Goal: Task Accomplishment & Management: Complete application form

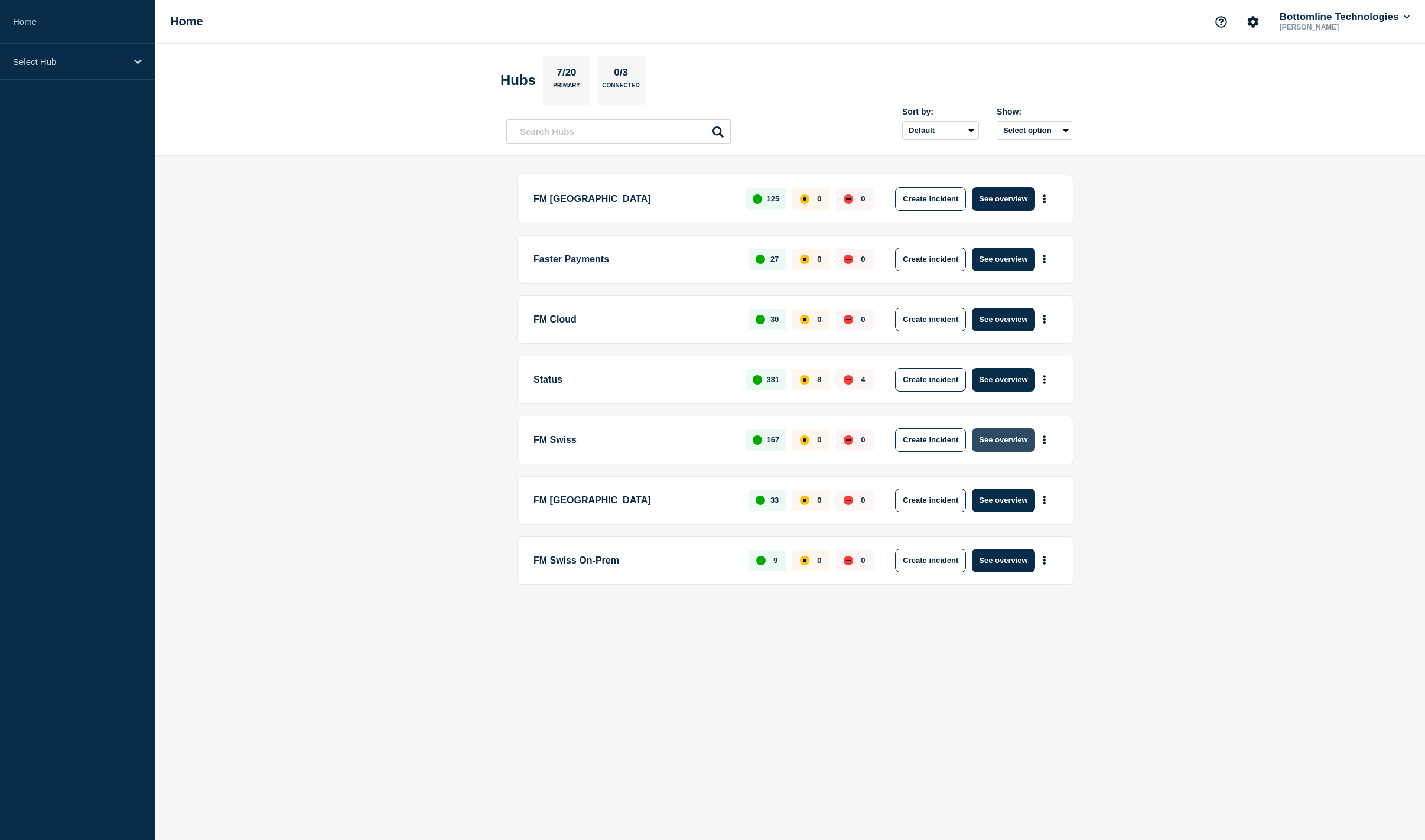
click at [994, 438] on button "See overview" at bounding box center [1003, 440] width 63 height 24
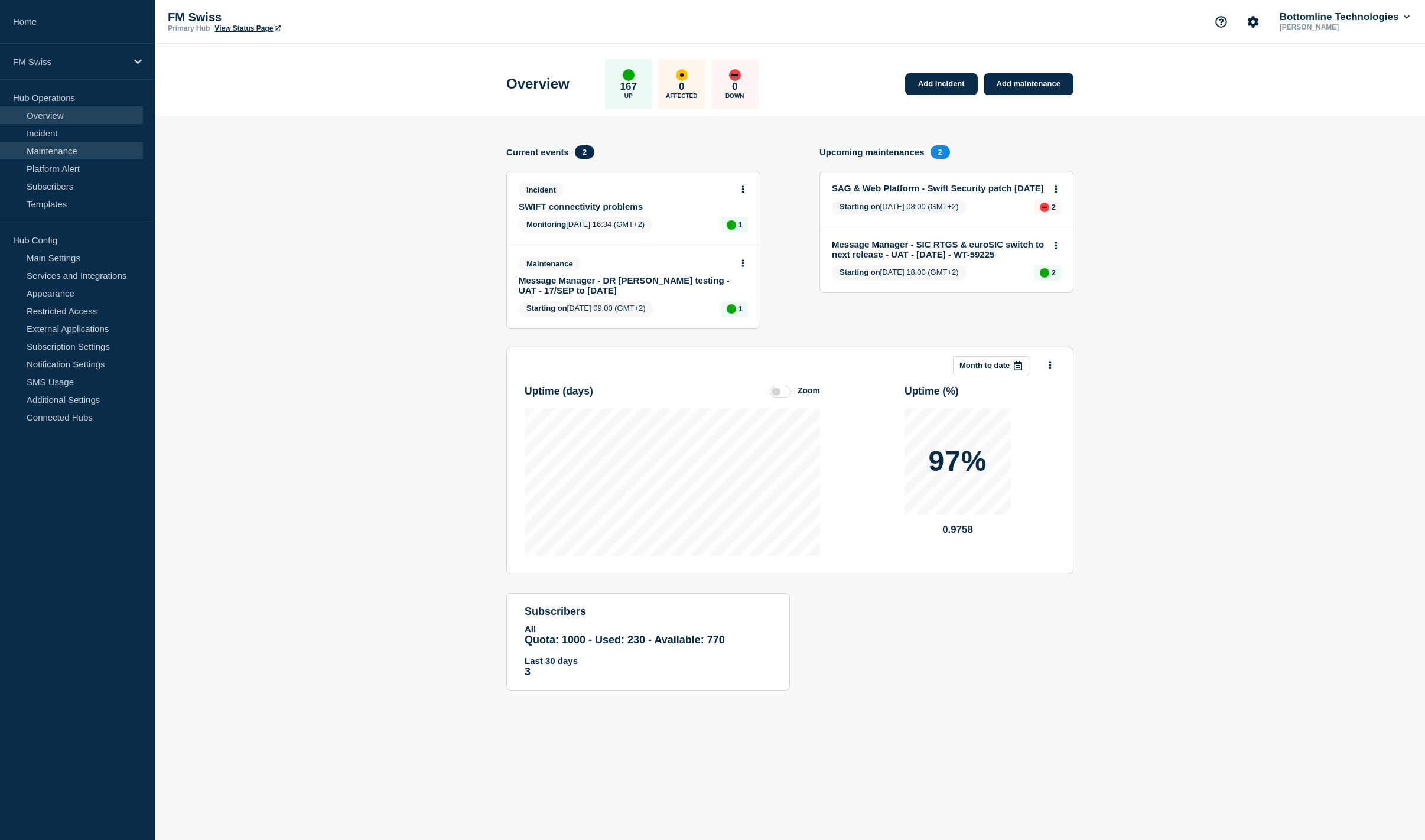
click at [57, 154] on link "Maintenance" at bounding box center [72, 151] width 143 height 18
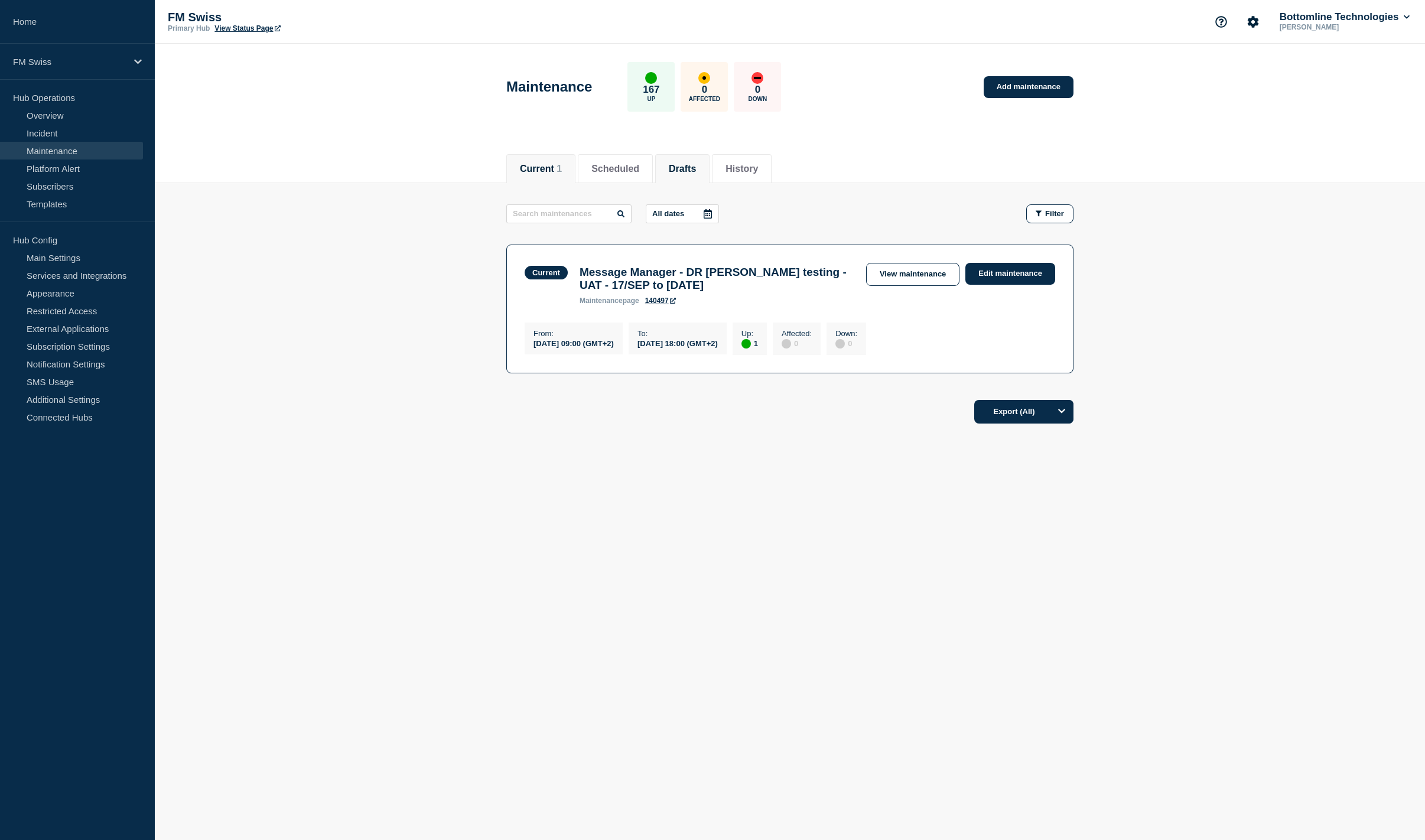
click at [696, 163] on button "Drafts" at bounding box center [683, 169] width 27 height 10
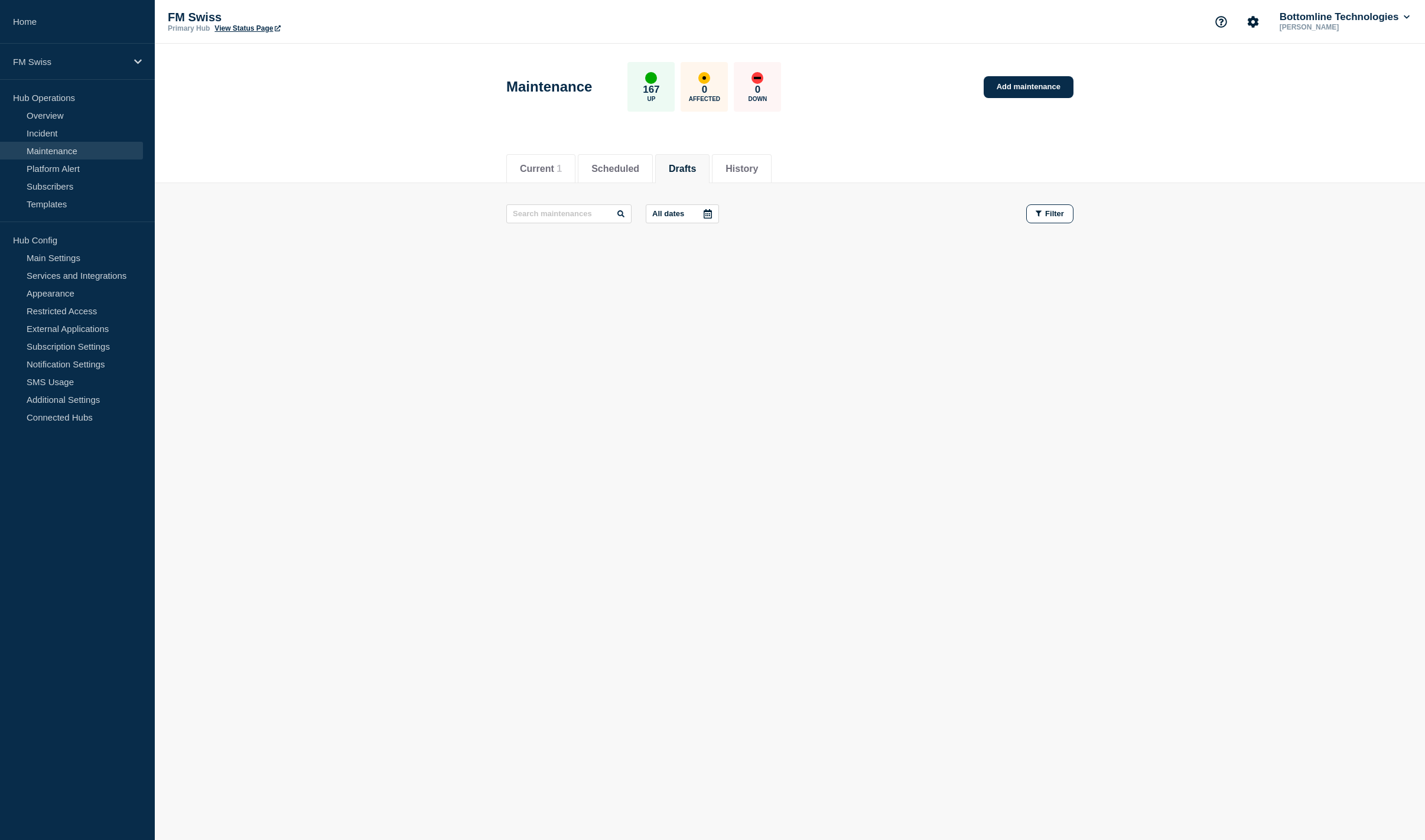
drag, startPoint x: 529, startPoint y: 380, endPoint x: 546, endPoint y: 359, distance: 27.0
click at [530, 380] on body "Home FM Swiss Hub Operations Overview Incident Maintenance Platform Alert Subsc…" at bounding box center [712, 420] width 1425 height 840
click at [710, 173] on li "Drafts" at bounding box center [682, 169] width 54 height 29
click at [1037, 85] on link "Add maintenance" at bounding box center [1029, 87] width 90 height 22
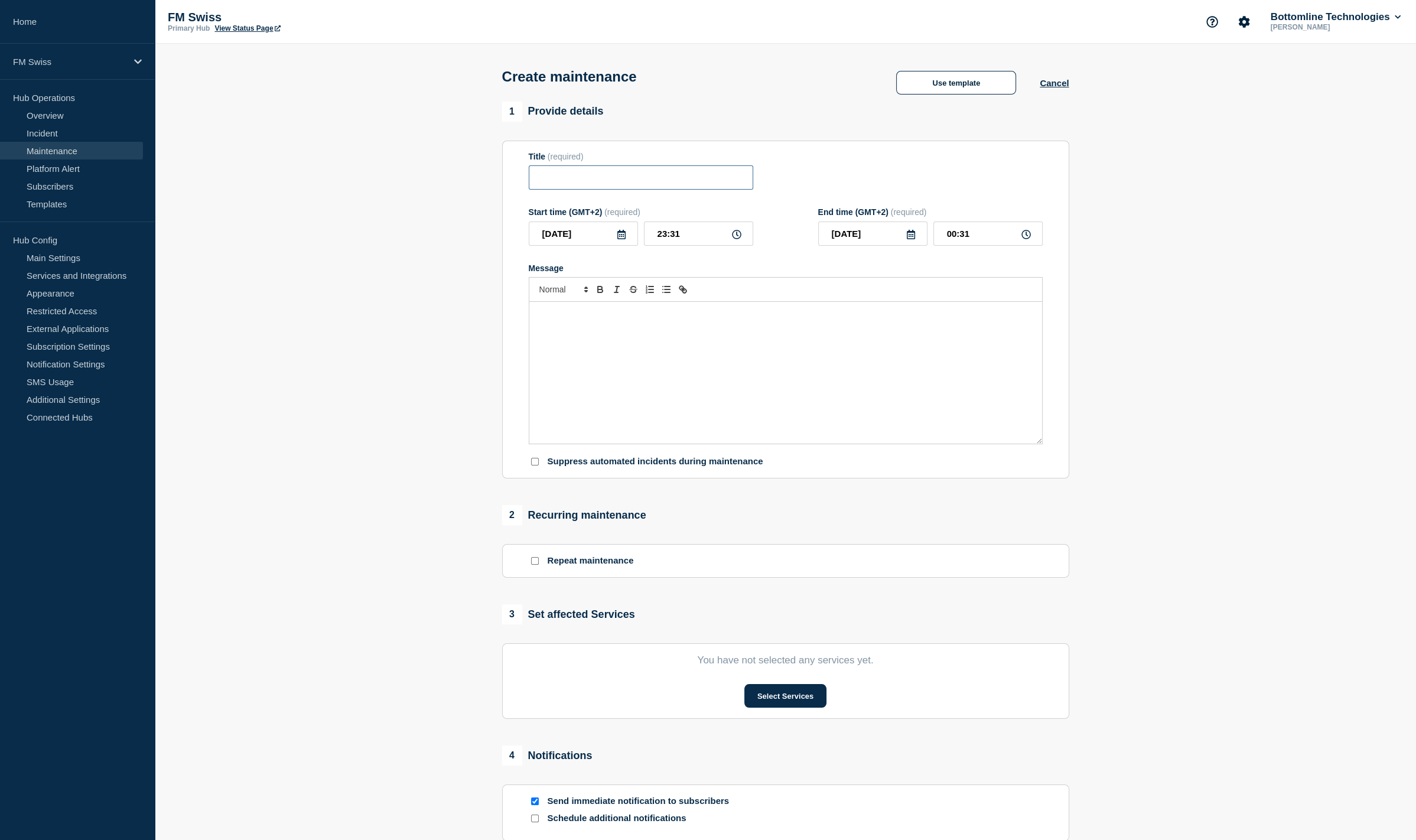
click at [613, 183] on input "Title" at bounding box center [641, 178] width 225 height 24
paste input "Message Manager - SIC/euroSIC RTGS Gateway Upgrade - UAT - [DATE] - WT-58545"
click at [619, 181] on input "Message Manager - SIC/euroSIC RTGS Gateway Upgrade - UAT - [DATE] - WT-58545" at bounding box center [641, 178] width 225 height 24
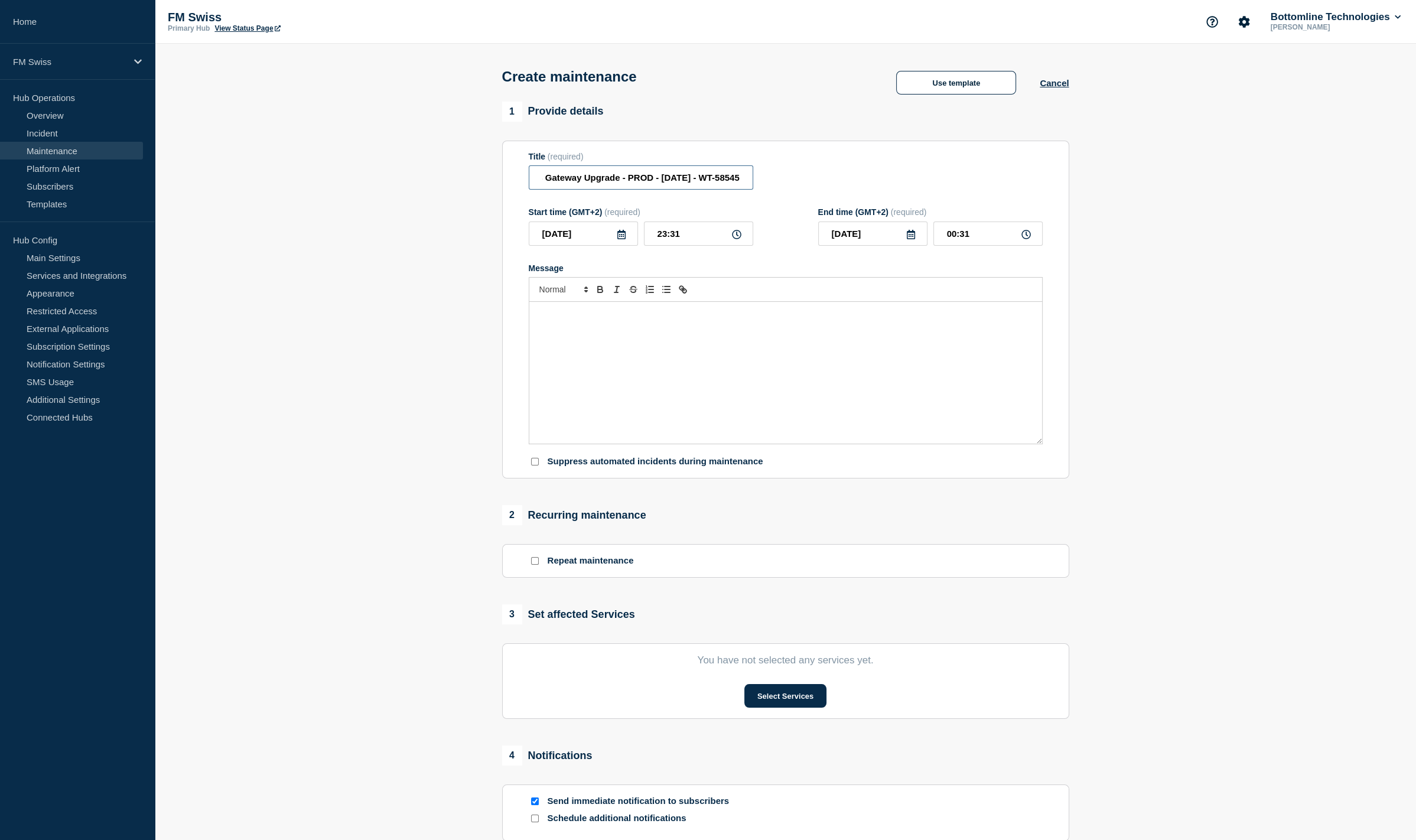
scroll to position [0, 0]
click at [712, 189] on input "Message Manager - SIC/euroSIC RTGS Gateway Upgrade - PROD - 27/SEP/2025 - WT-58…" at bounding box center [641, 178] width 225 height 24
paste input "949"
type input "Message Manager - SIC/euroSIC RTGS Gateway Upgrade - PROD - 27/SEP/2025 - WT-58…"
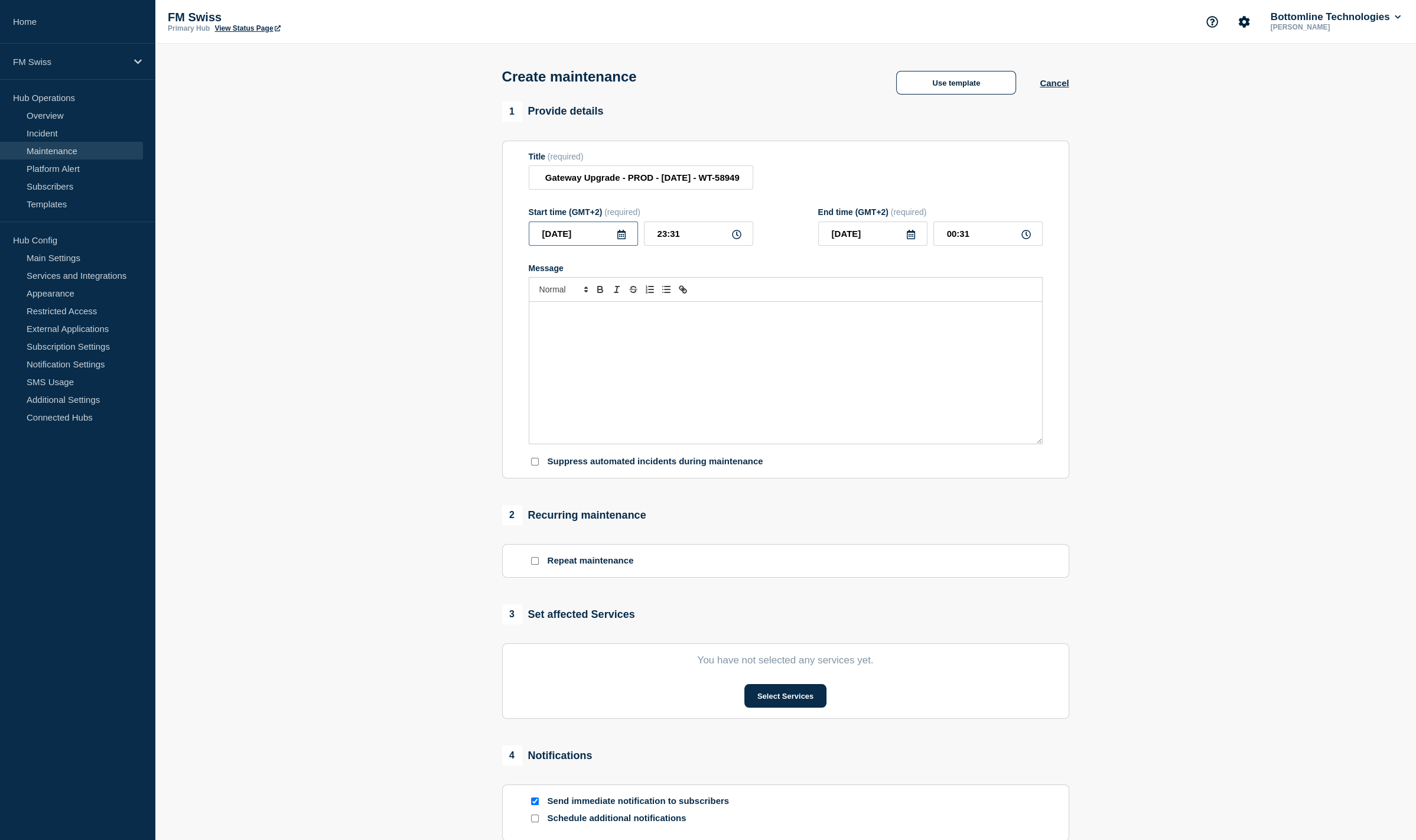
click at [627, 239] on input "2025-09-21" at bounding box center [583, 233] width 110 height 24
click at [621, 239] on icon at bounding box center [621, 234] width 10 height 10
click at [627, 244] on input "2025-09-21" at bounding box center [583, 233] width 110 height 24
click at [660, 367] on div "27" at bounding box center [663, 365] width 16 height 16
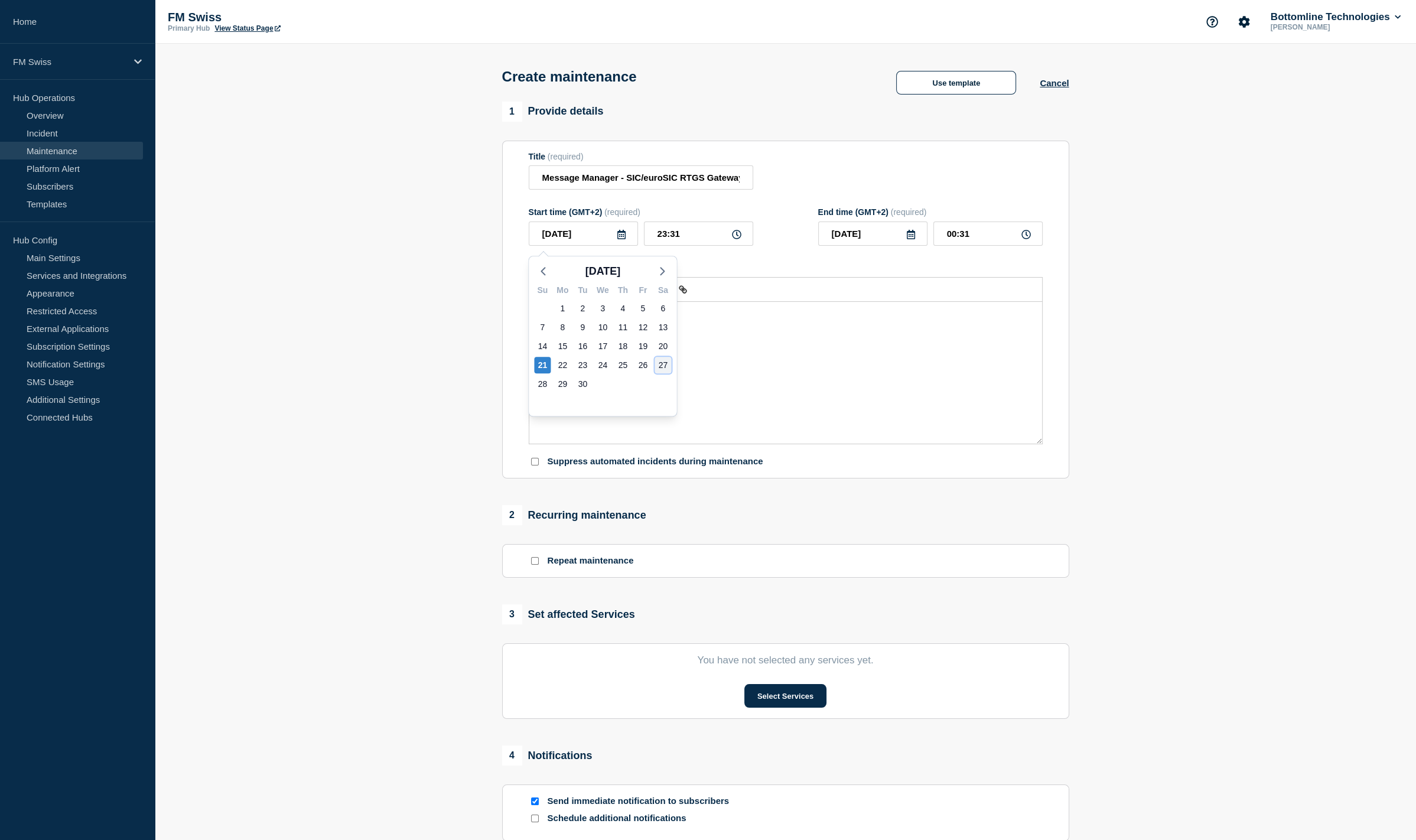
type input "2025-09-27"
type input "2025-09-28"
click at [651, 234] on input "23:31" at bounding box center [698, 233] width 110 height 24
type input "13:31"
type input "2025-09-27"
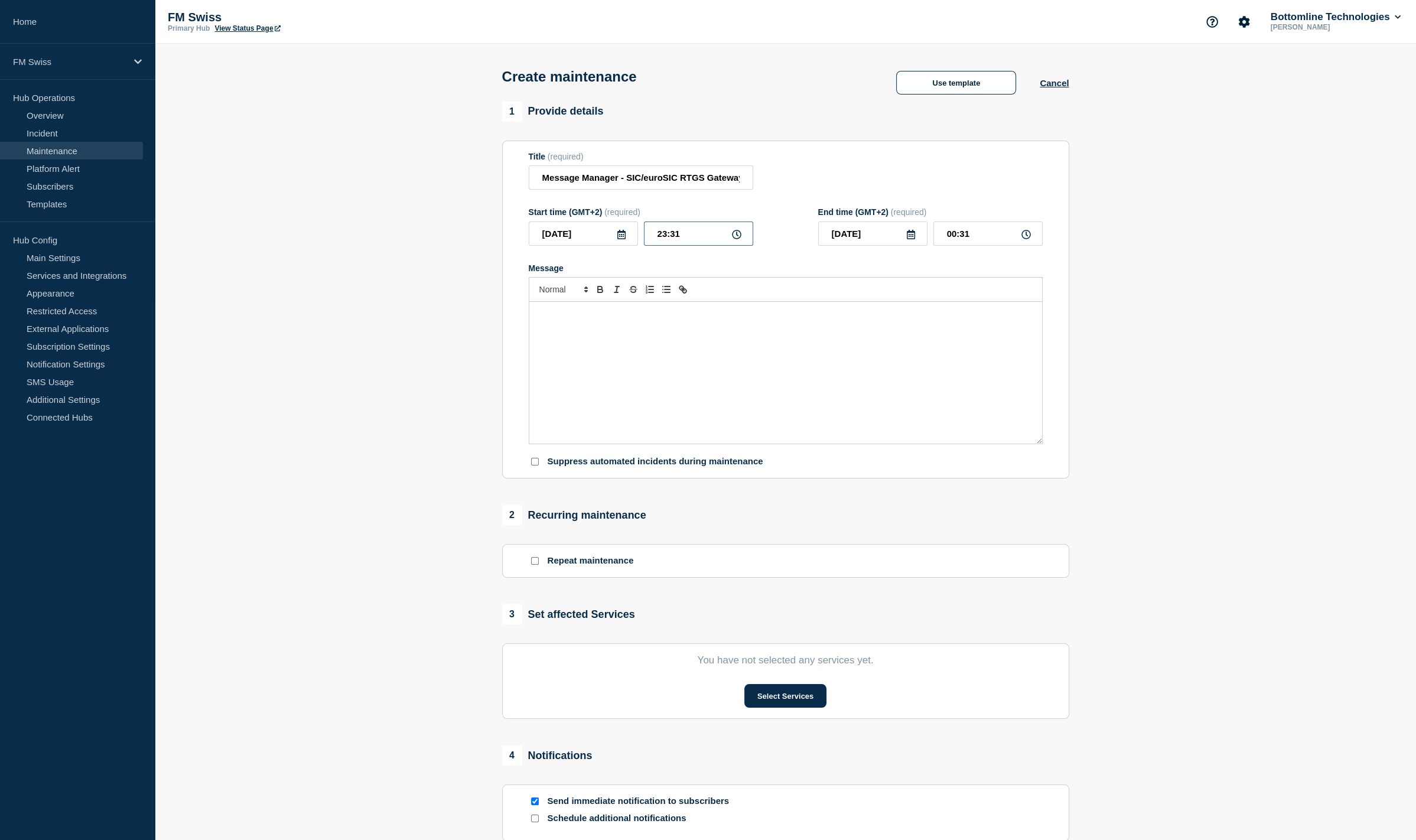
type input "14:31"
type input "17:31"
type input "18:31"
type input "17:01"
type input "18:01"
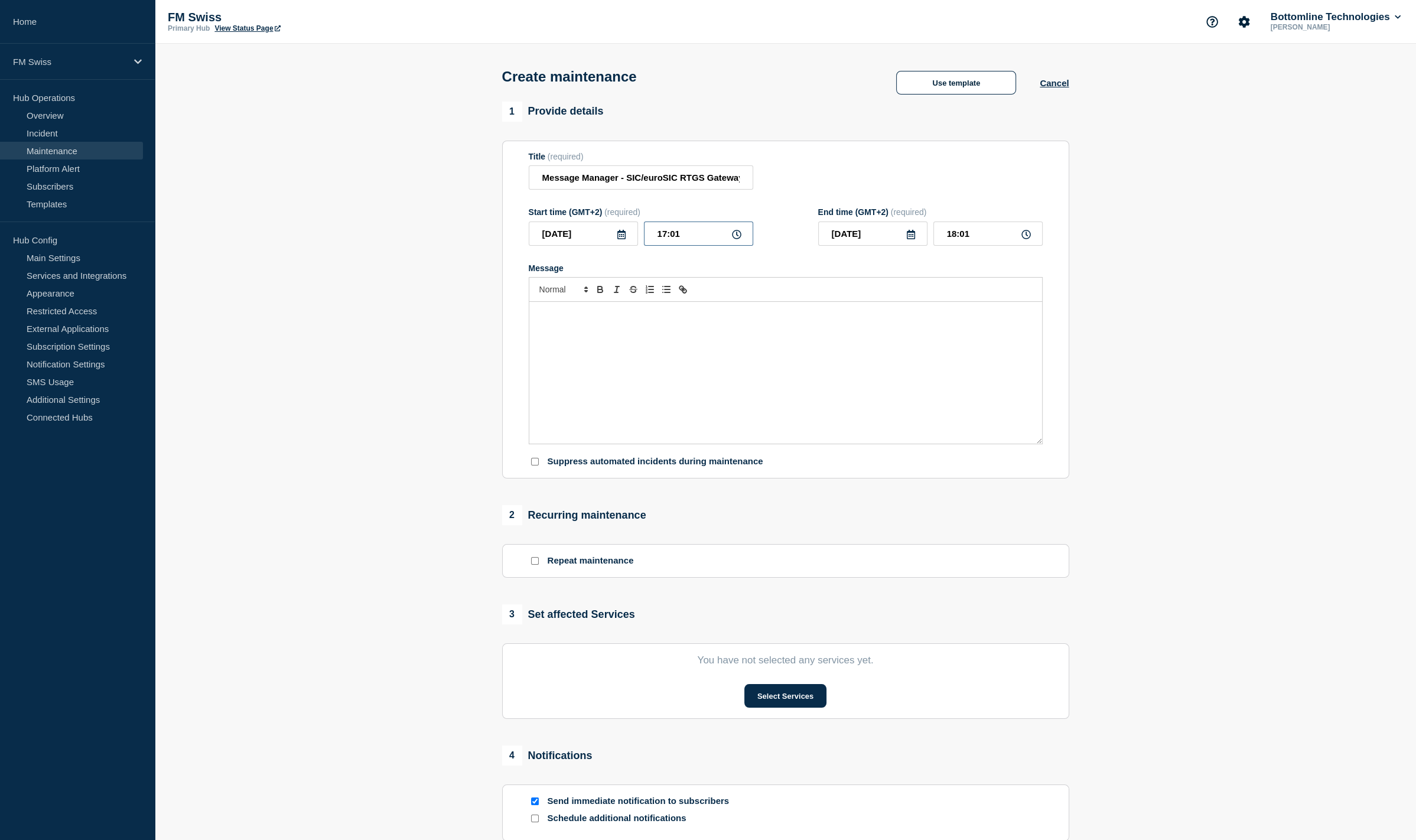
type input "17:00"
type input "19:00"
click at [641, 376] on div "Message" at bounding box center [786, 373] width 513 height 142
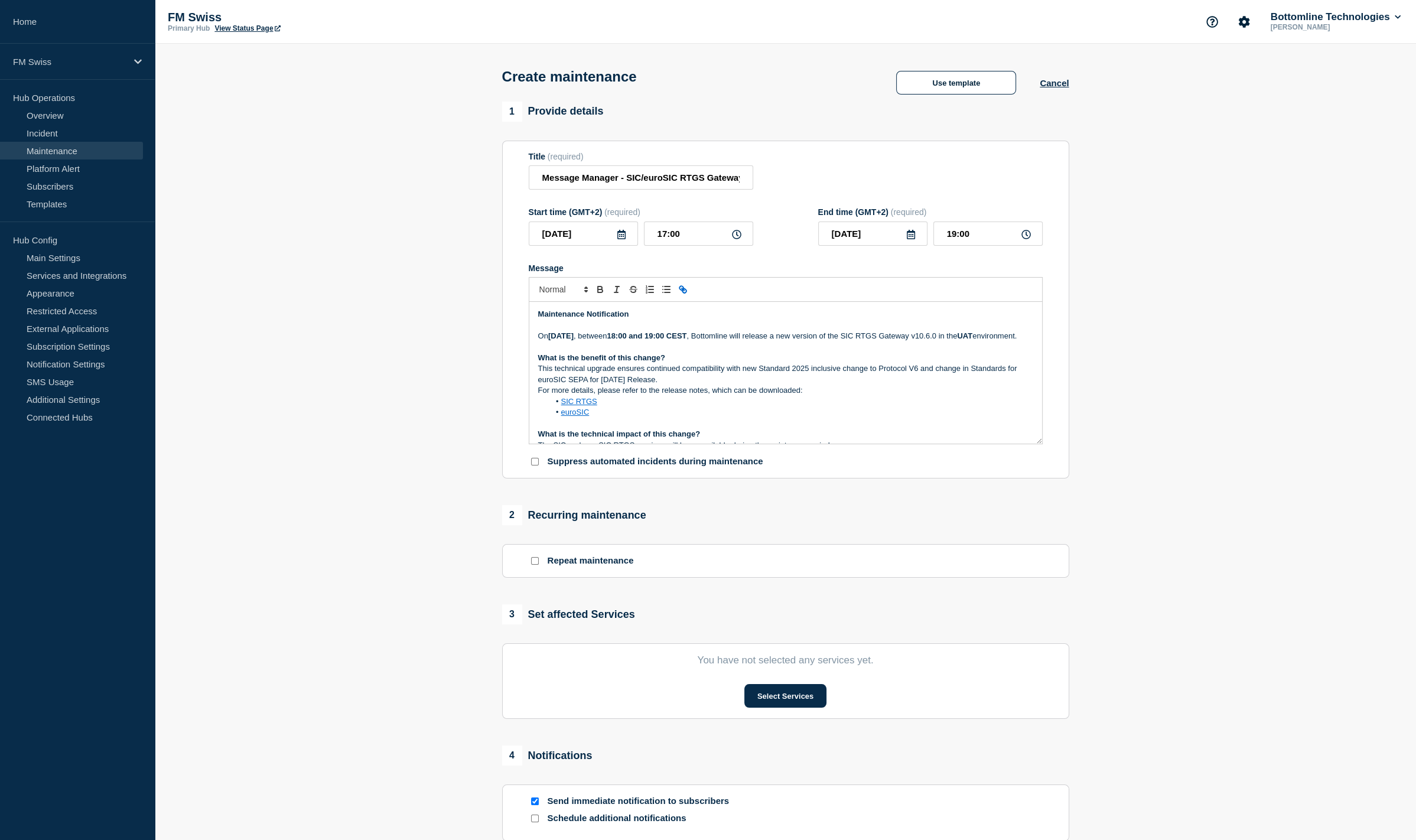
click at [571, 339] on strong "[DATE]" at bounding box center [561, 336] width 25 height 9
click at [574, 340] on strong "Saturday 09th September 2025" at bounding box center [561, 336] width 25 height 9
click at [686, 340] on strong "18:00 and 19:00 CEST" at bounding box center [646, 336] width 80 height 9
click at [957, 340] on strong "UAT" at bounding box center [965, 336] width 16 height 9
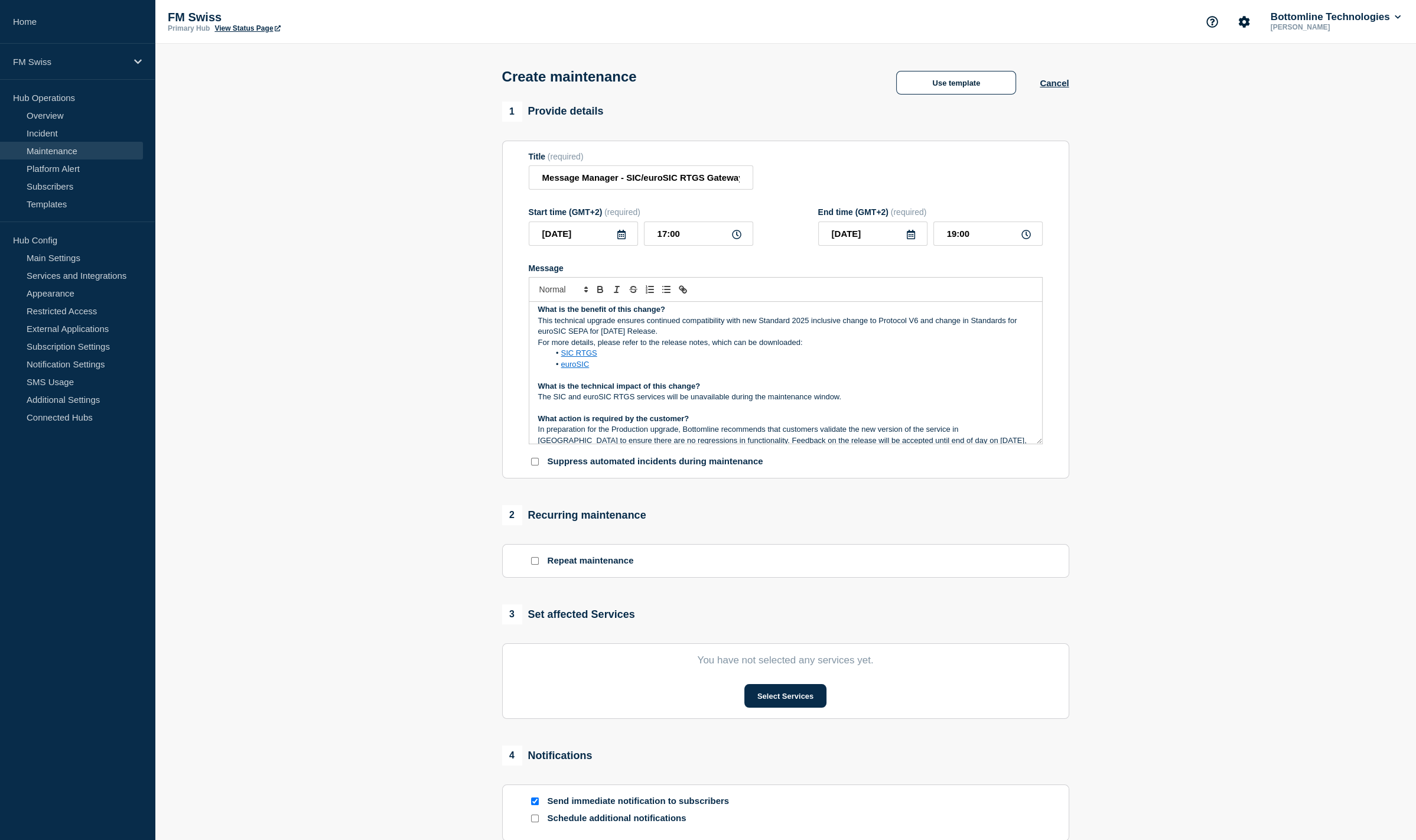
scroll to position [118, 0]
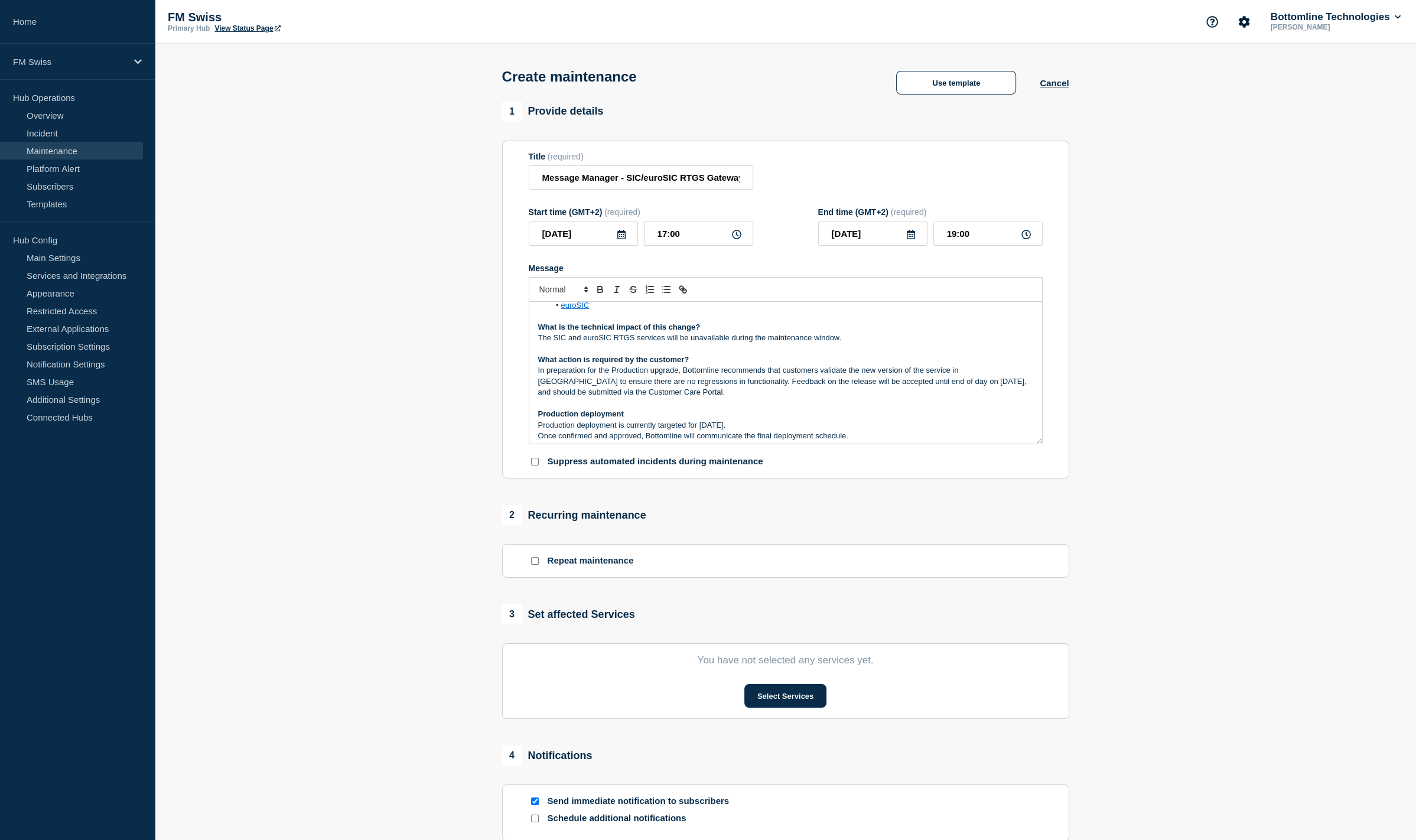
click at [731, 341] on p "The SIC and euroSIC RTGS services will be unavailable during the maintenance wi…" at bounding box center [786, 338] width 495 height 10
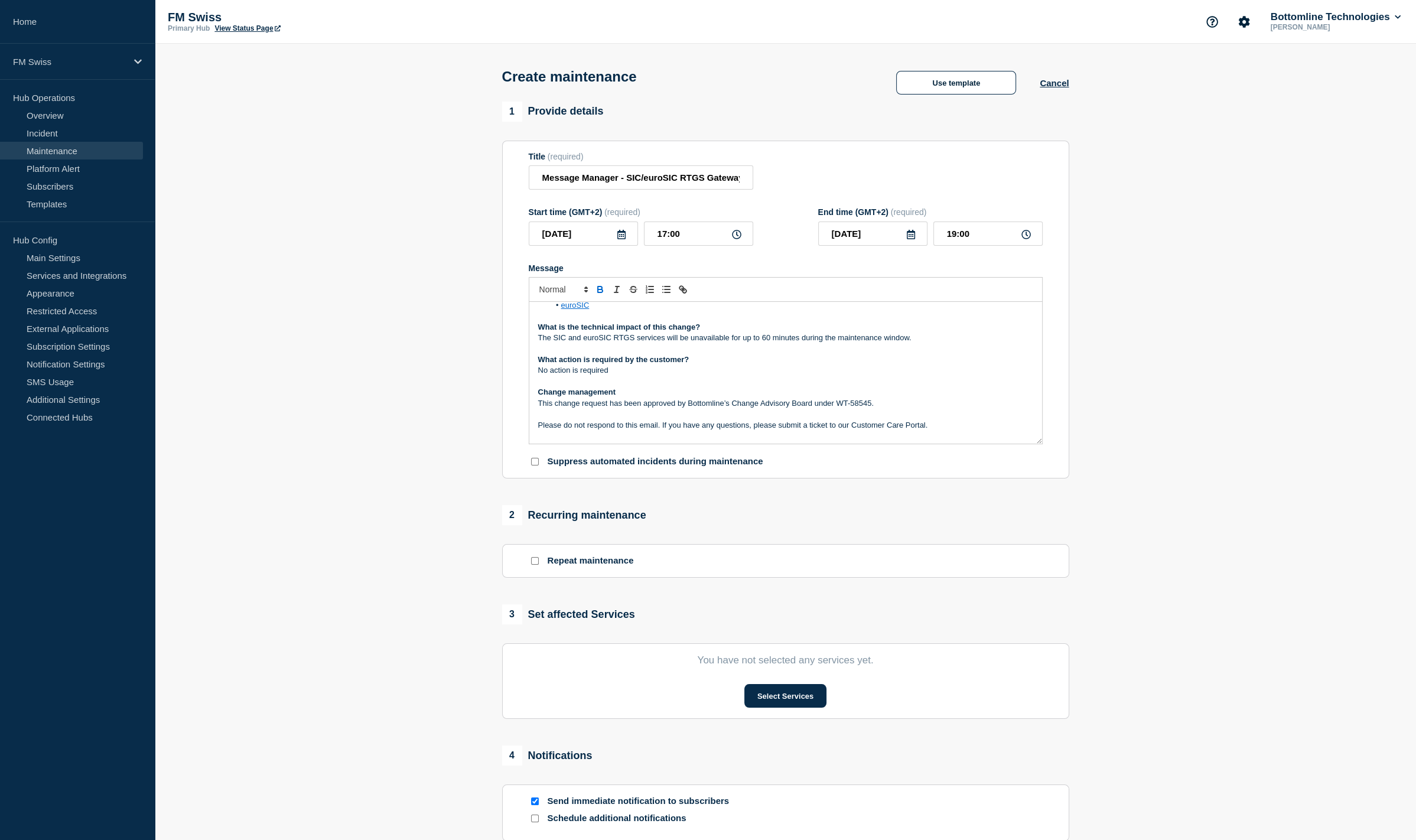
click at [853, 408] on p "This change request has been approved by Bottomline’s Change Advisory Board und…" at bounding box center [786, 404] width 495 height 10
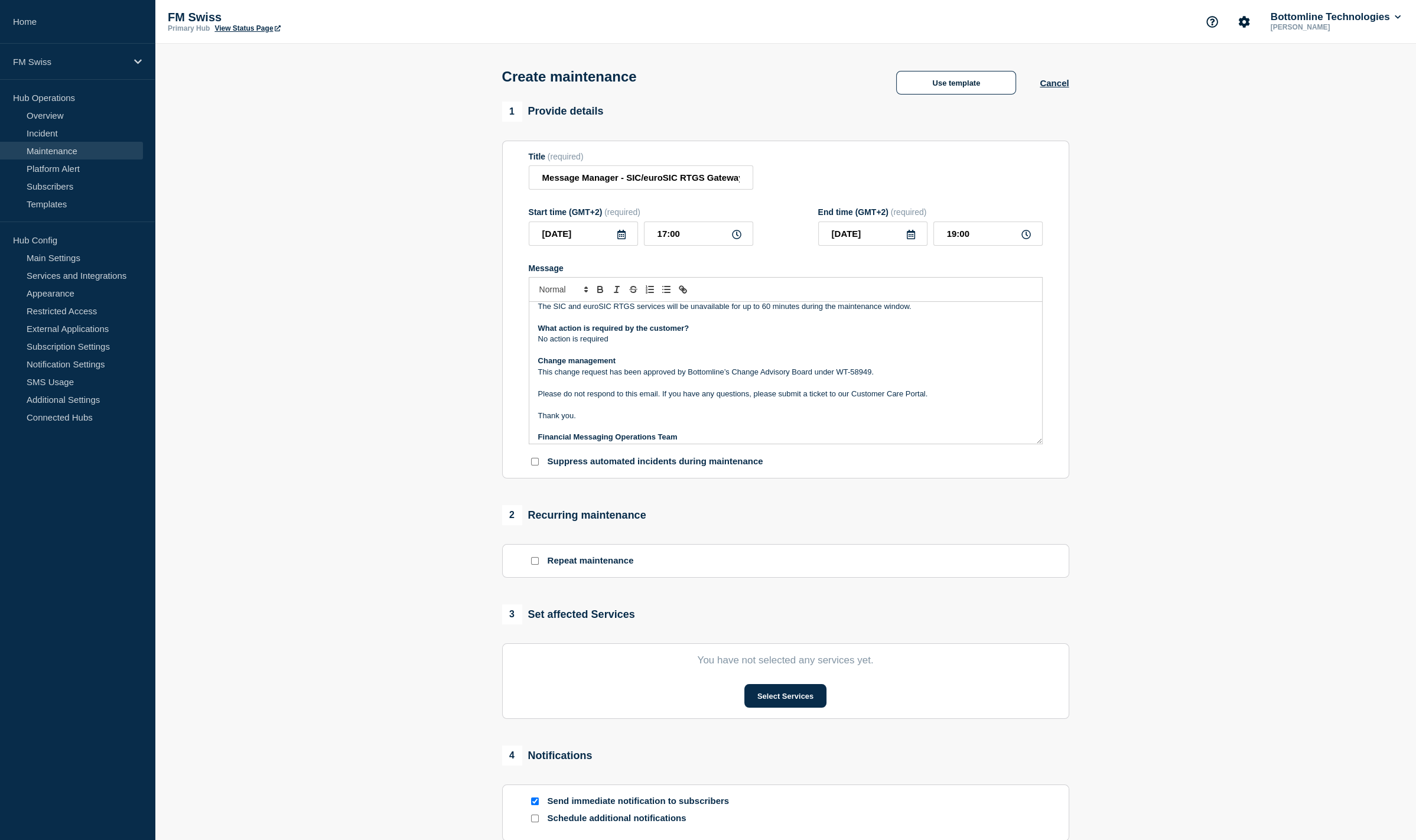
scroll to position [166, 0]
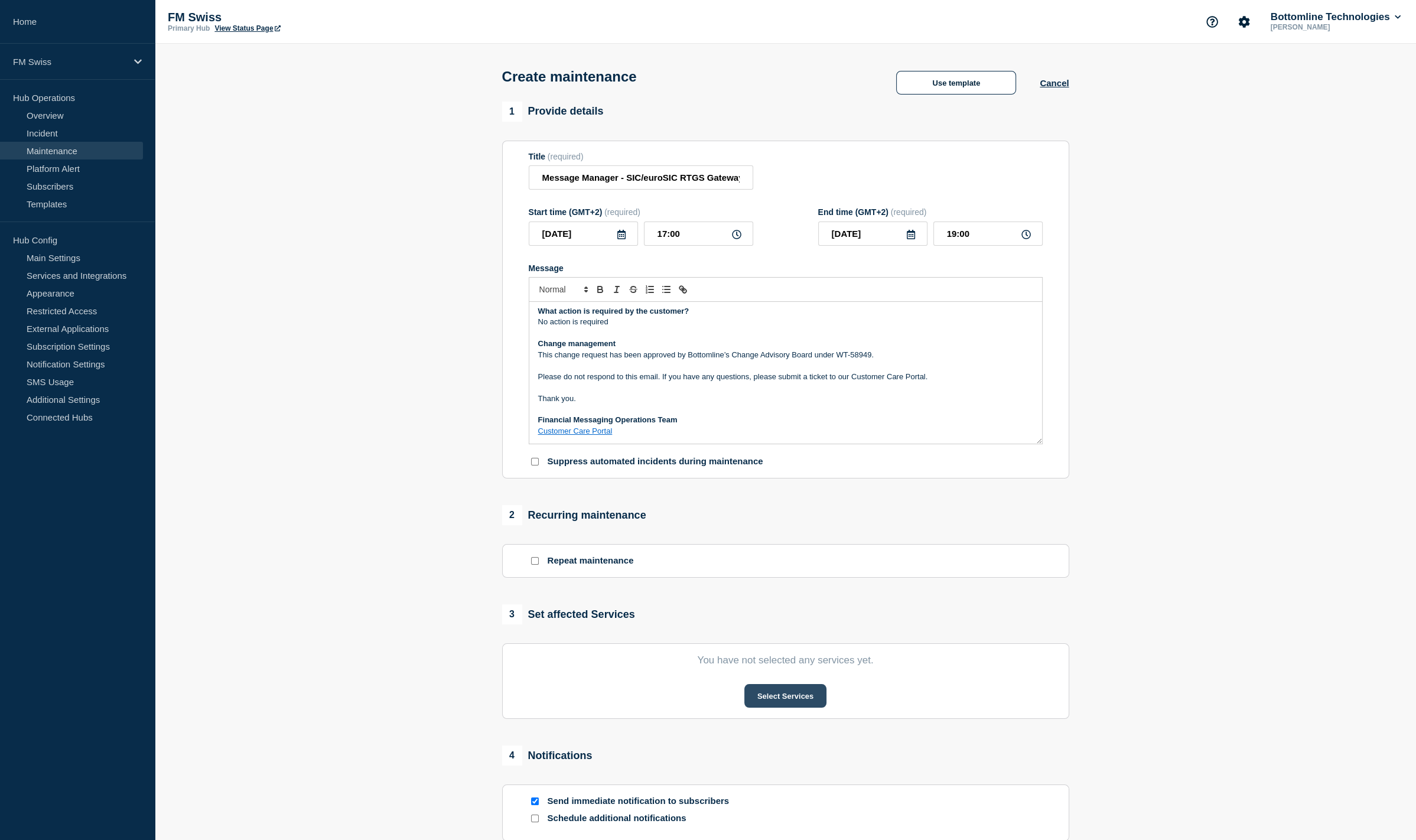
click at [810, 695] on button "Select Services" at bounding box center [786, 696] width 82 height 24
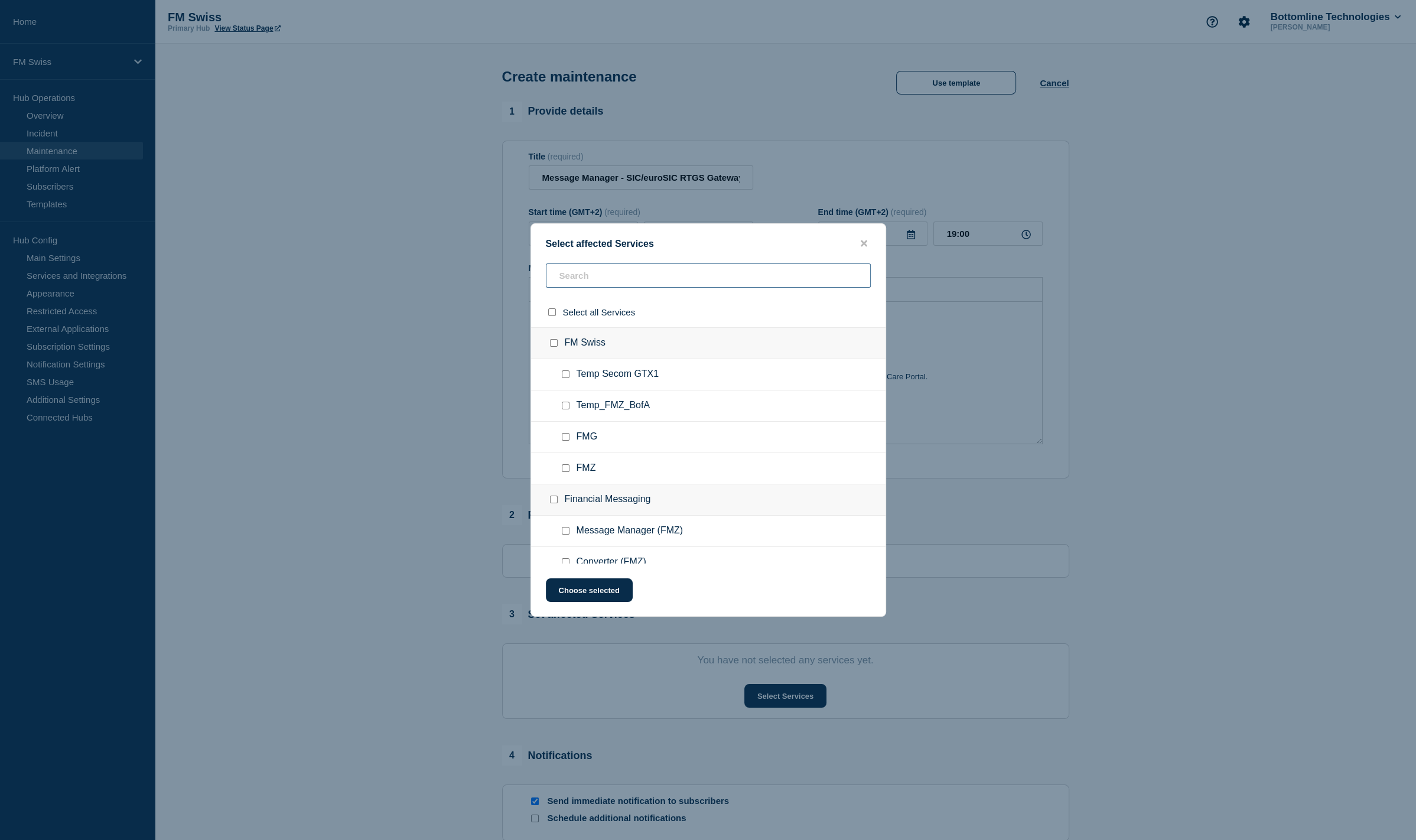
click at [621, 274] on input "text" at bounding box center [709, 275] width 325 height 24
type input "FMZ"
click at [568, 500] on input "SIC (FMZ) checkbox" at bounding box center [566, 504] width 7 height 7
checkbox input "true"
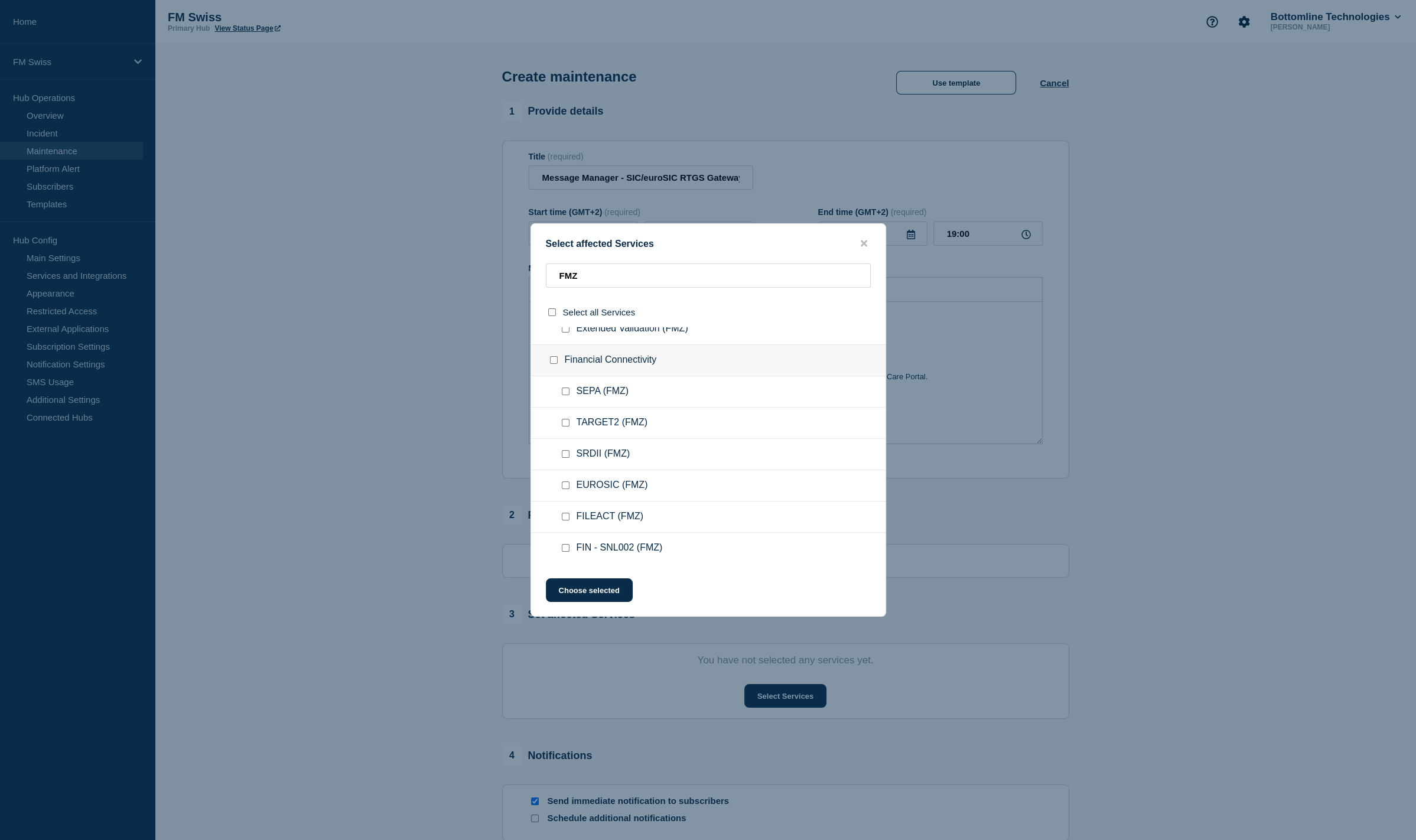
scroll to position [354, 0]
click at [567, 487] on input "EUROSIC (FMZ) checkbox" at bounding box center [566, 489] width 7 height 7
checkbox input "true"
click at [599, 594] on button "Choose selected" at bounding box center [589, 590] width 87 height 24
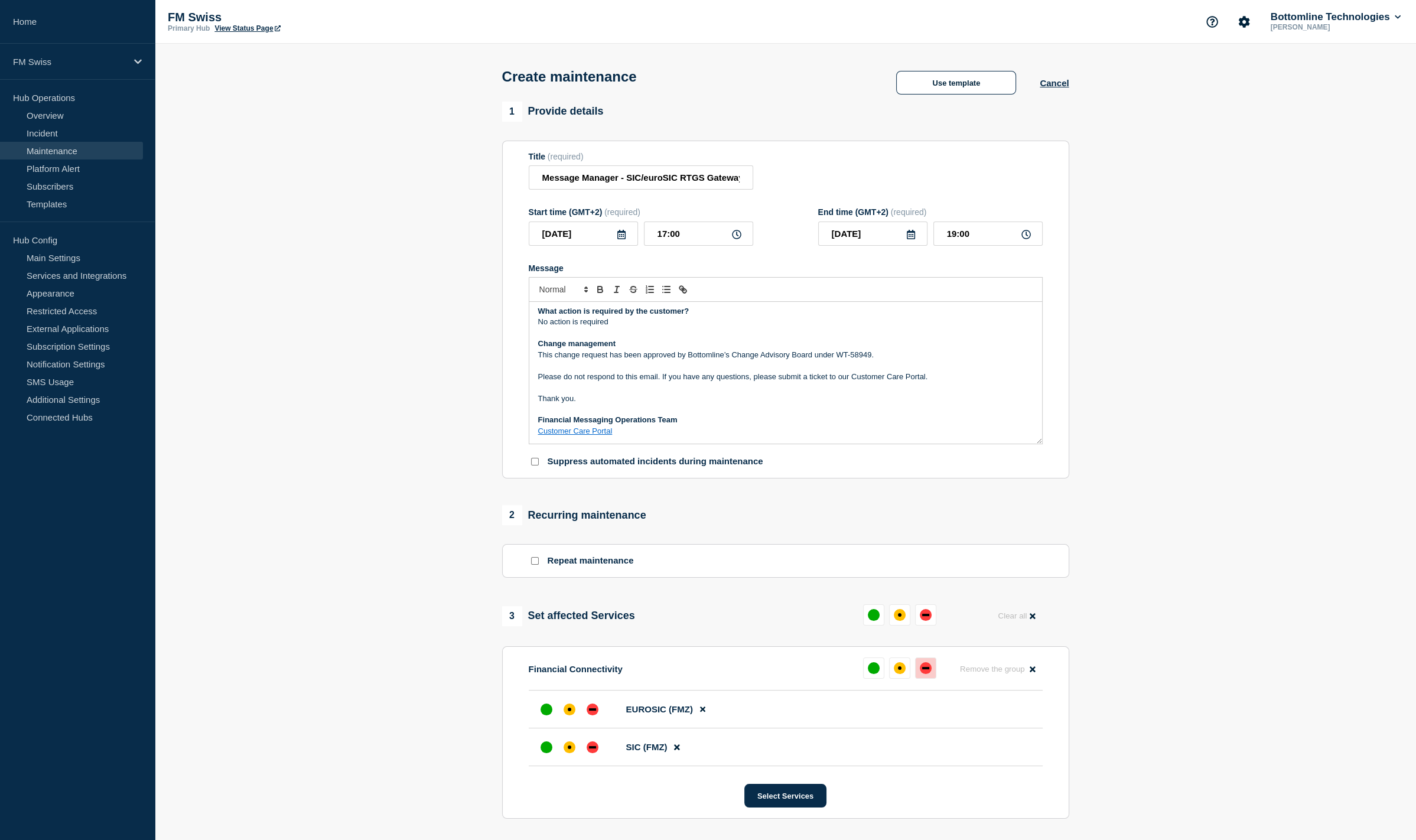
click at [927, 669] on div "down" at bounding box center [926, 668] width 7 height 2
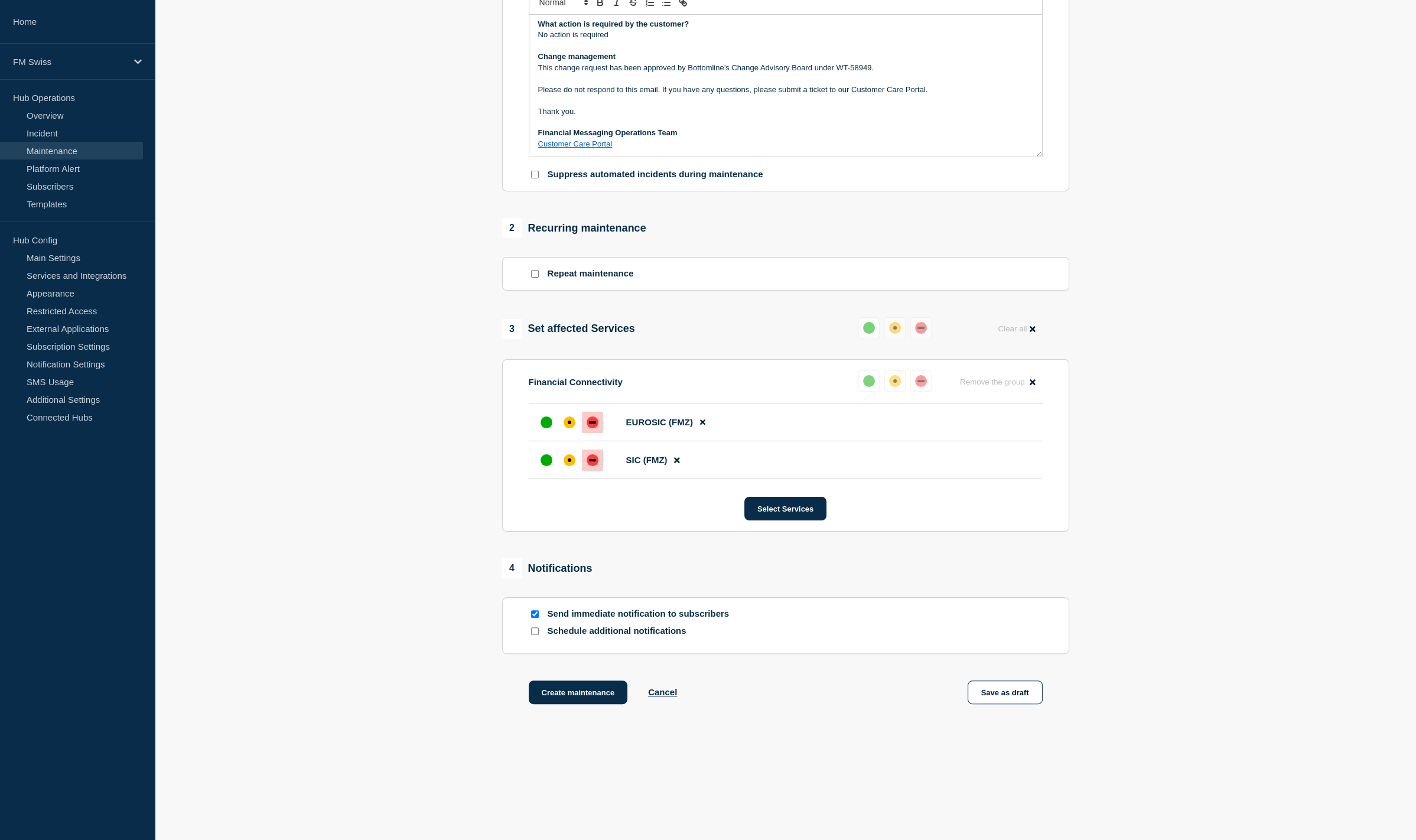
scroll to position [294, 0]
click at [1018, 695] on button "Save as draft" at bounding box center [1005, 692] width 75 height 24
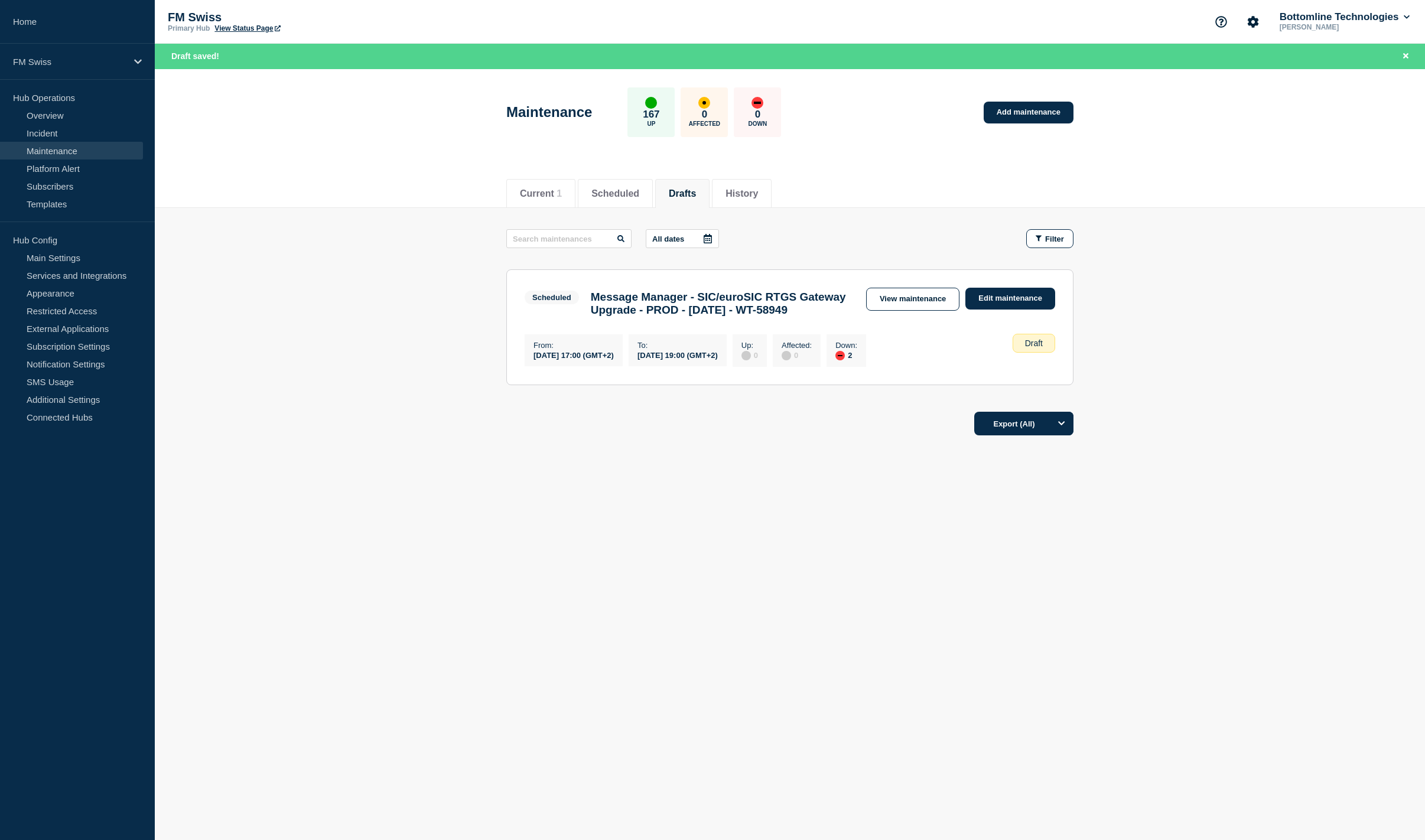
click at [911, 305] on link "View maintenance" at bounding box center [912, 299] width 93 height 23
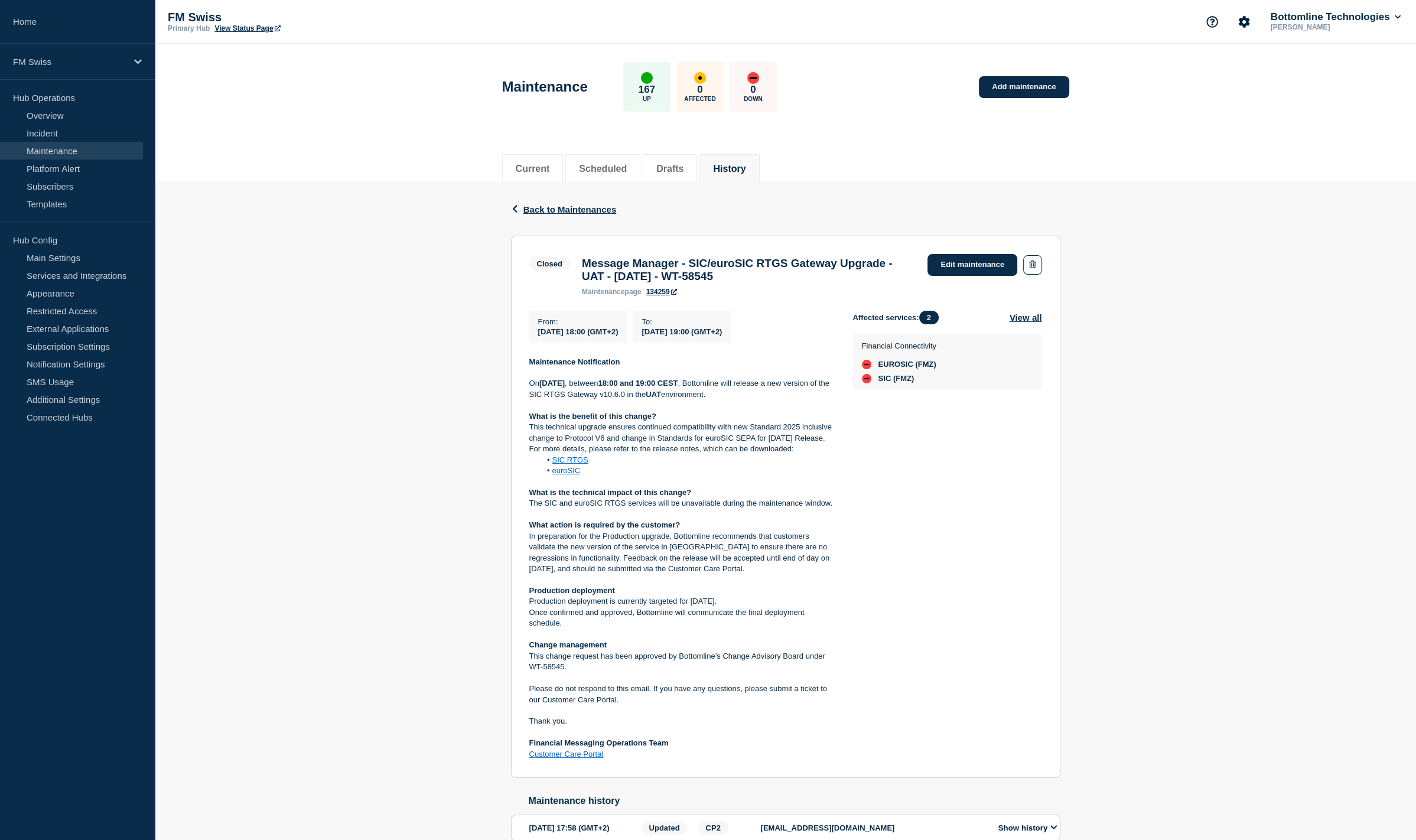
click at [630, 264] on h3 "Message Manager - SIC/euroSIC RTGS Gateway Upgrade - UAT - [DATE] - WT-58545" at bounding box center [749, 270] width 334 height 26
copy h3 "Message Manager - SIC/euroSIC RTGS Gateway Upgrade - UAT - [DATE] - WT-58545"
click at [973, 266] on link "Edit maintenance" at bounding box center [972, 265] width 90 height 22
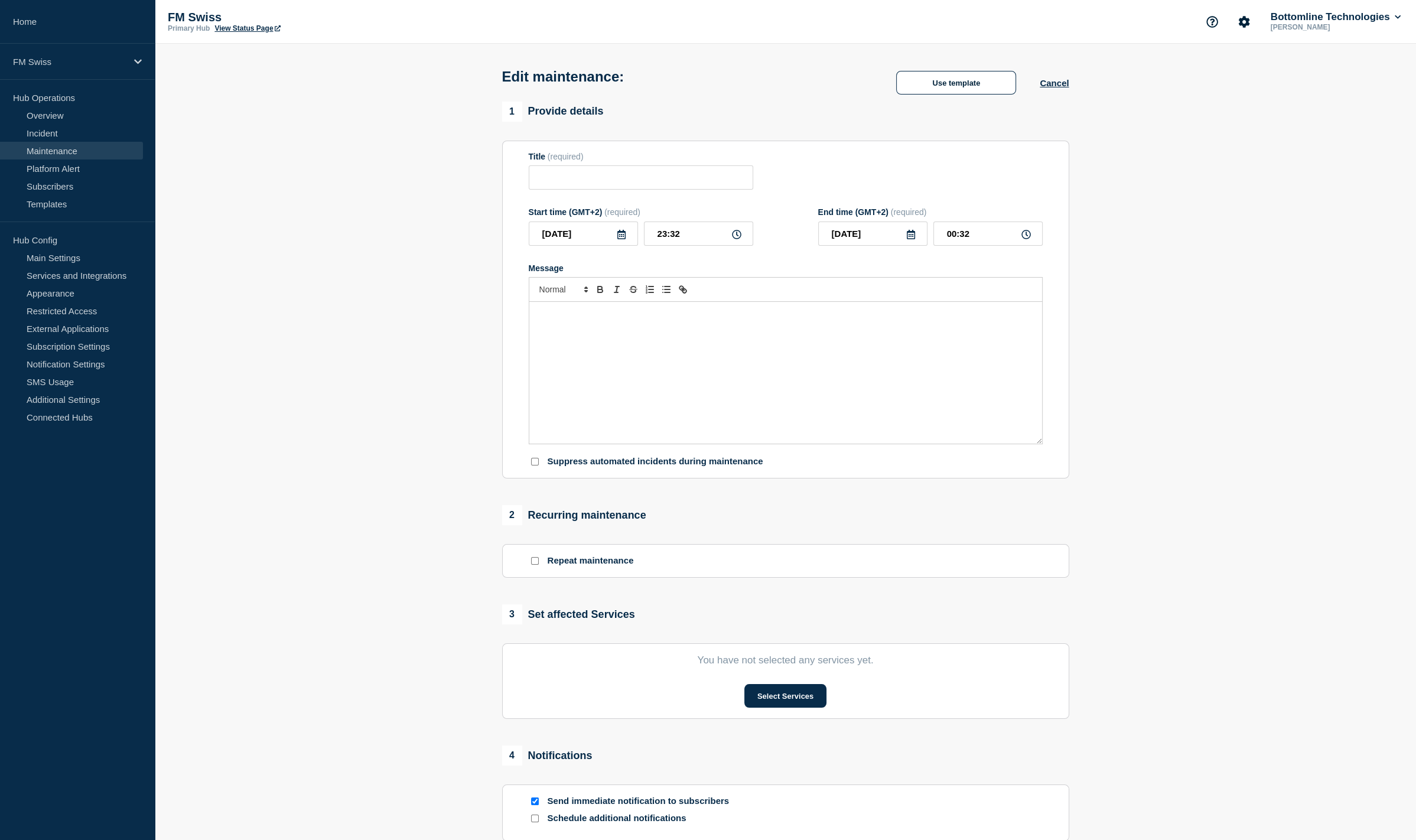
type input "Message Manager - SIC/euroSIC RTGS Gateway Upgrade - UAT - [DATE] - WT-58545"
type input "2025-09-09"
type input "18:00"
type input "2025-09-09"
type input "19:00"
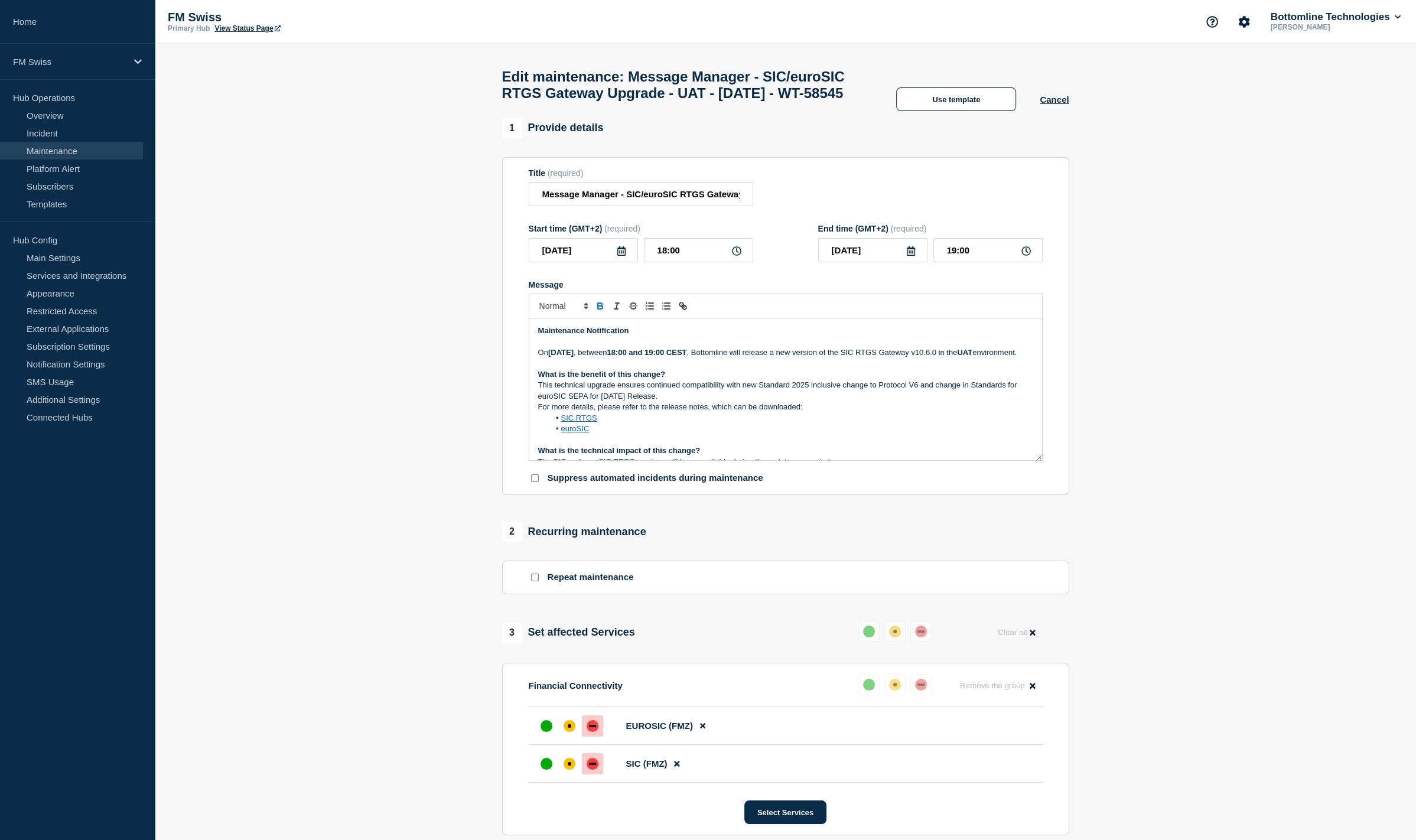
click at [574, 357] on strong "[DATE]" at bounding box center [561, 352] width 25 height 9
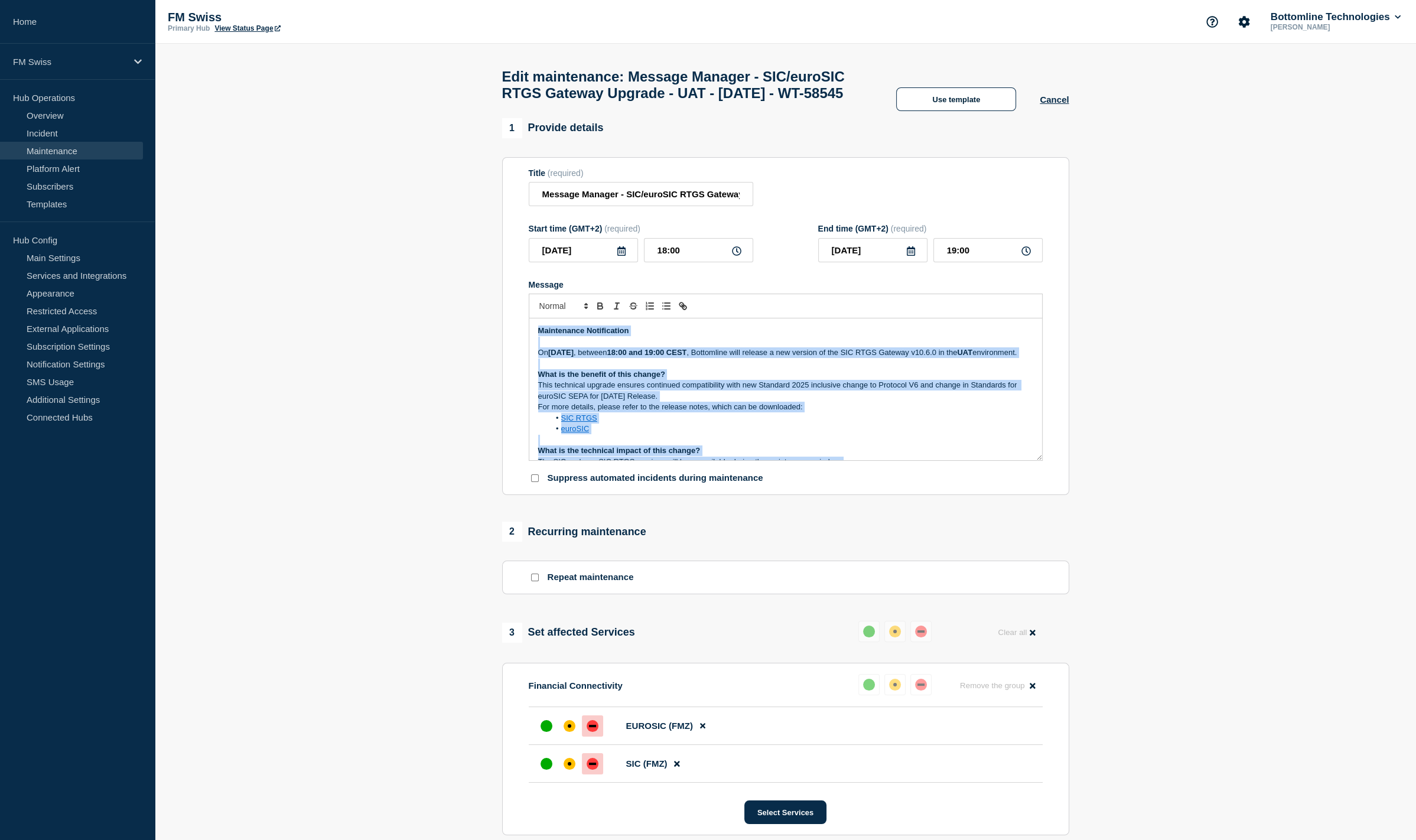
copy div "Maintenance Notification On Tuesday 09th September 2025 , between 18:00 and 19:…"
click at [1049, 104] on button "Cancel" at bounding box center [1054, 99] width 29 height 10
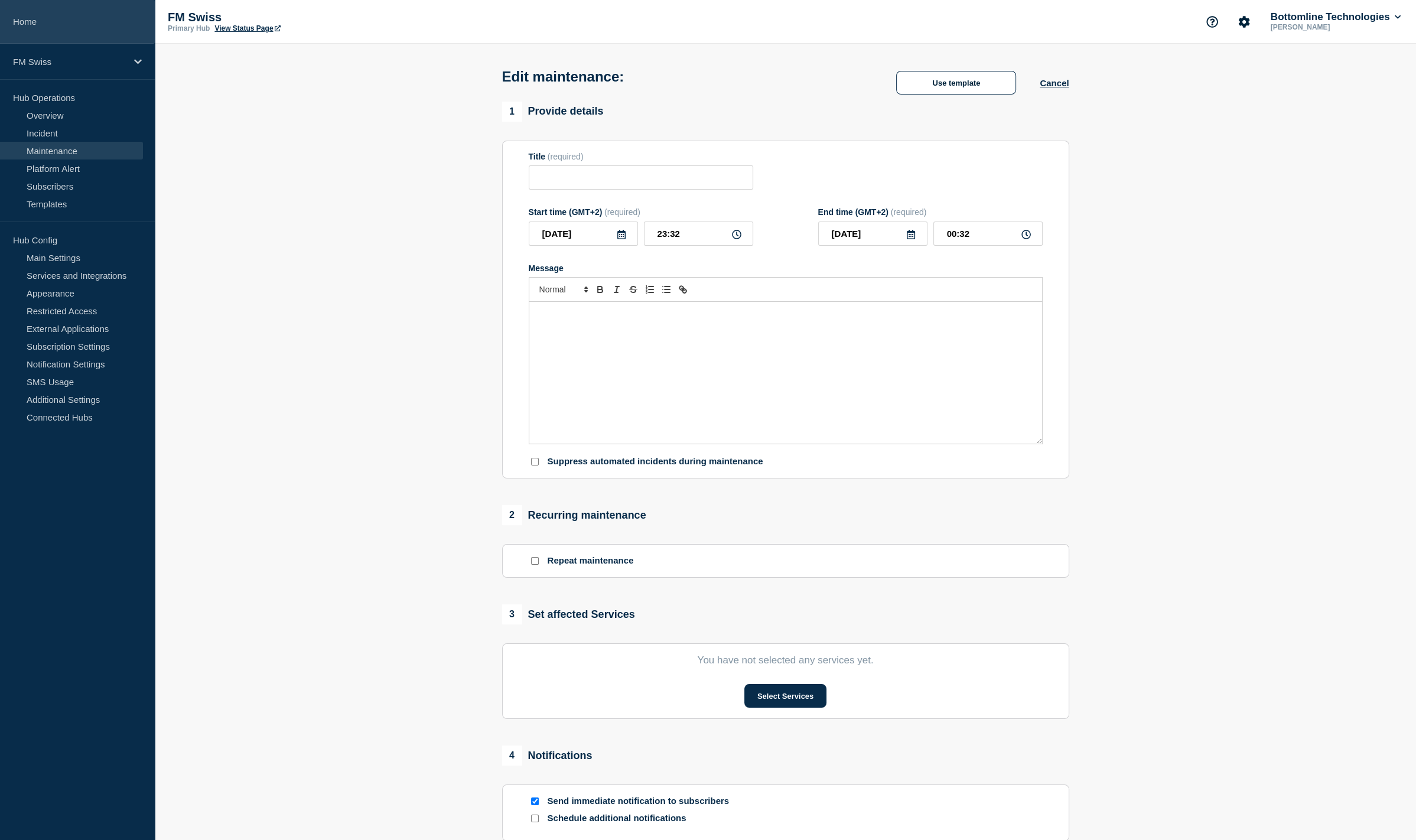
type input "Message Manager - SIC/euroSIC RTGS Gateway Upgrade - UAT - [DATE] - WT-58545"
type input "2025-09-09"
type input "18:00"
type input "2025-09-09"
type input "19:00"
